Goal: Task Accomplishment & Management: Complete application form

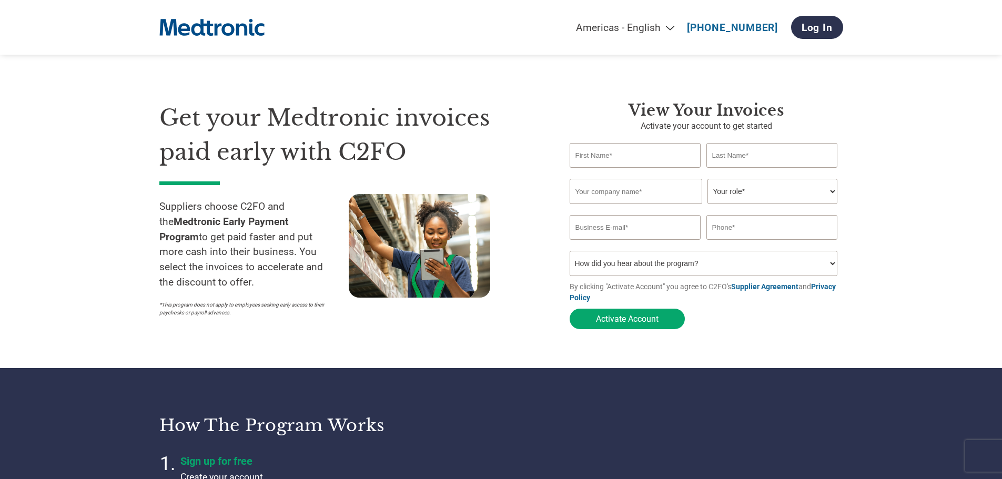
click at [663, 160] on input "text" at bounding box center [636, 155] width 132 height 25
type input "Kristine"
click at [713, 156] on input "text" at bounding box center [772, 155] width 132 height 25
type input "Vitola"
click at [674, 198] on input "text" at bounding box center [636, 191] width 133 height 25
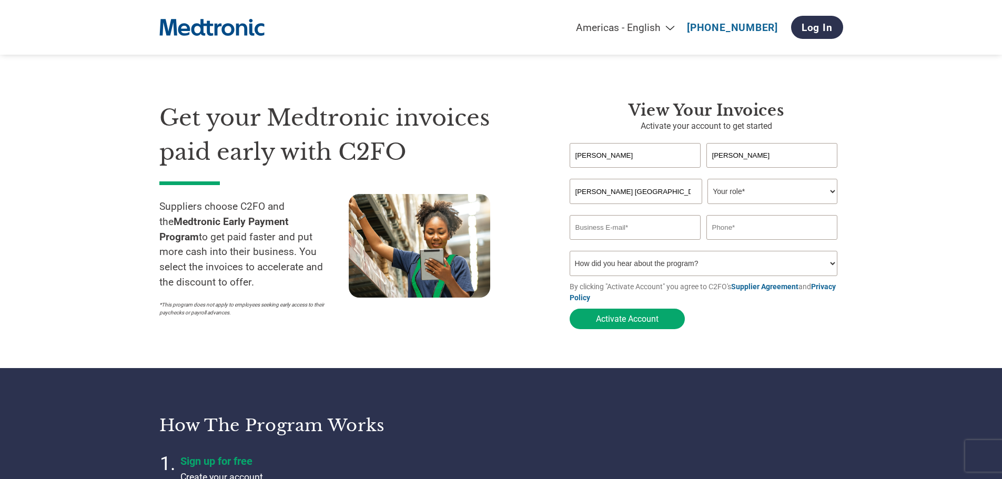
type input "Tingue Ireland"
click at [741, 198] on select "Your role* CFO Controller Credit Manager Finance Director Treasurer CEO Preside…" at bounding box center [772, 191] width 130 height 25
select select "OTHER"
click at [707, 180] on select "Your role* CFO Controller Credit Manager Finance Director Treasurer CEO Preside…" at bounding box center [772, 191] width 130 height 25
click at [676, 236] on input "email" at bounding box center [636, 227] width 132 height 25
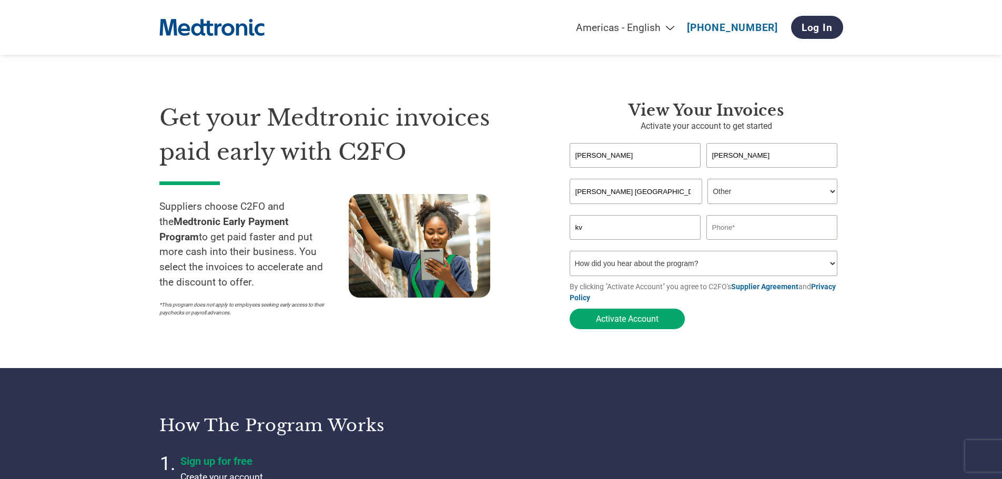
type input "k"
type input "tingue.ireland@tingue.com"
click at [726, 237] on input "text" at bounding box center [772, 227] width 132 height 25
type input "0719162423"
click at [761, 260] on select "How did you hear about the program? Received a letter Email Social Media Online…" at bounding box center [704, 263] width 268 height 25
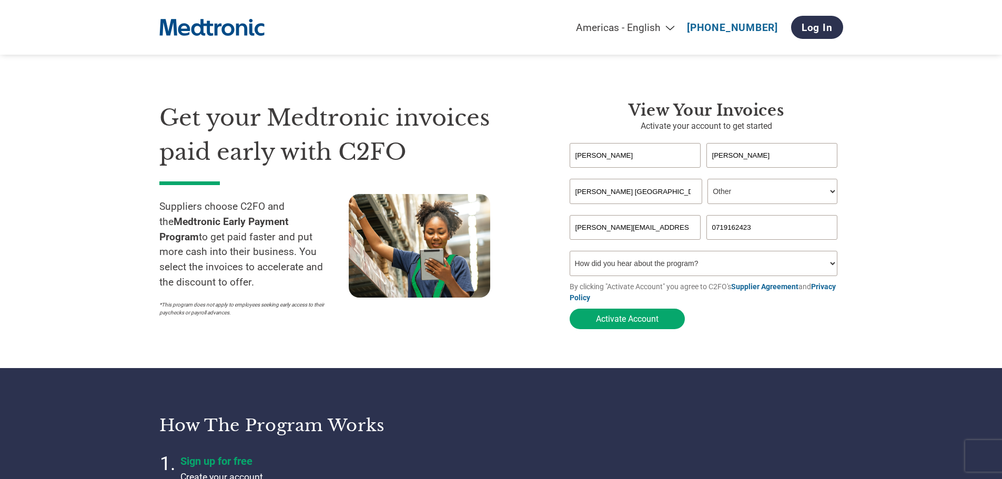
select select "Email"
click at [570, 254] on select "How did you hear about the program? Received a letter Email Social Media Online…" at bounding box center [704, 263] width 268 height 25
click at [606, 315] on button "Activate Account" at bounding box center [627, 319] width 115 height 21
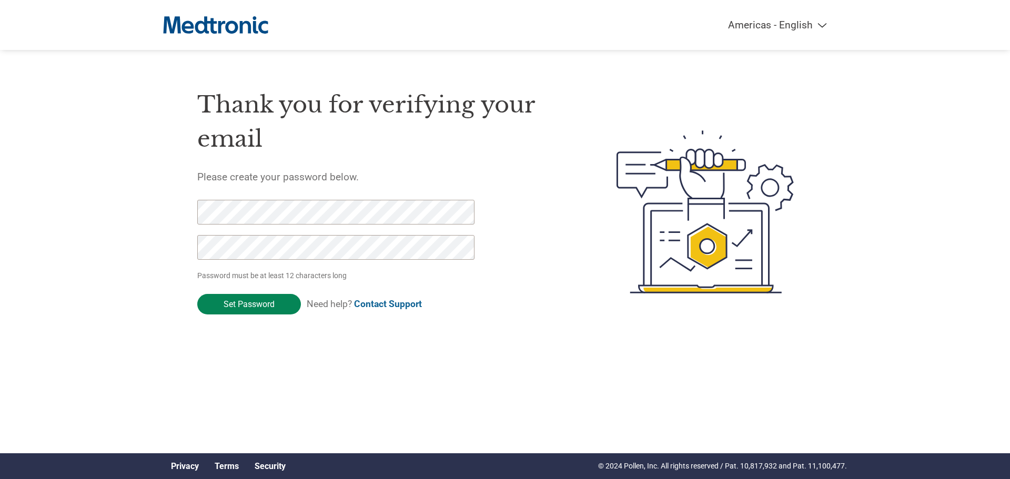
click at [235, 301] on input "Set Password" at bounding box center [249, 304] width 104 height 21
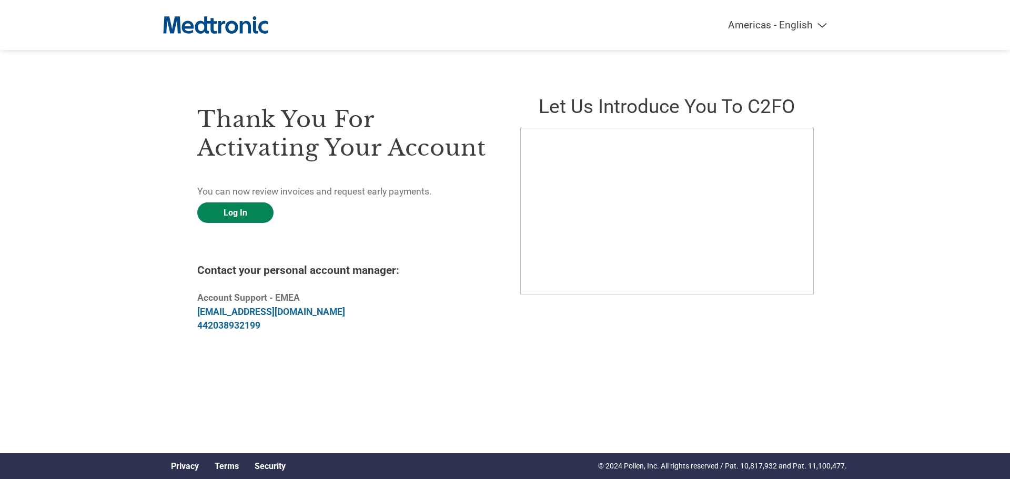
click at [207, 209] on link "Log In" at bounding box center [235, 213] width 76 height 21
